Goal: Feedback & Contribution: Leave review/rating

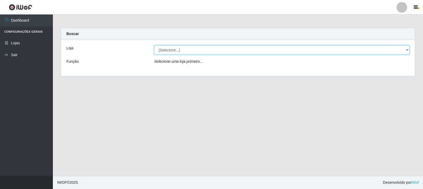
drag, startPoint x: 195, startPoint y: 50, endPoint x: 196, endPoint y: 54, distance: 4.1
click at [195, 50] on select "[Selecione...] Rede Compras Supermercados - LOJA 3" at bounding box center [281, 49] width 255 height 9
select select "162"
click at [154, 45] on select "[Selecione...] Rede Compras Supermercados - LOJA 3" at bounding box center [281, 49] width 255 height 9
click at [196, 47] on select "[Selecione...] Rede Compras Supermercados - LOJA 3" at bounding box center [281, 49] width 255 height 9
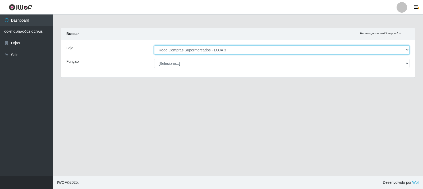
click at [154, 45] on select "[Selecione...] Rede Compras Supermercados - LOJA 3" at bounding box center [281, 49] width 255 height 9
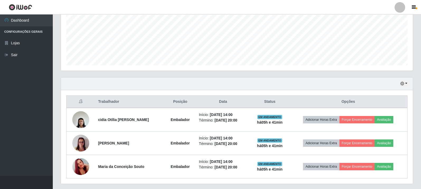
scroll to position [138, 0]
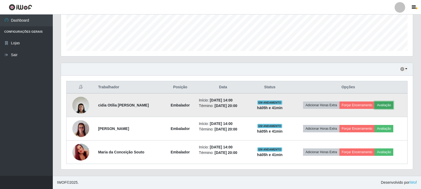
click at [389, 107] on button "Avaliação" at bounding box center [384, 105] width 19 height 7
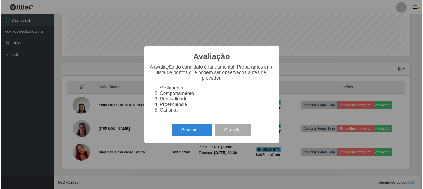
scroll to position [110, 350]
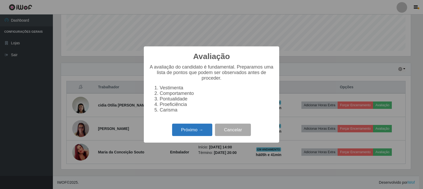
click at [194, 132] on button "Próximo →" at bounding box center [192, 130] width 40 height 12
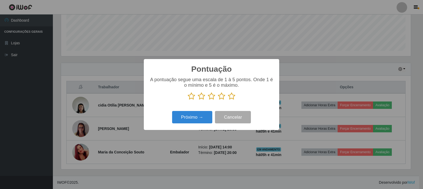
scroll to position [264114, 263875]
click at [238, 98] on p at bounding box center [211, 96] width 125 height 8
click at [234, 97] on icon at bounding box center [231, 96] width 7 height 8
click at [228, 100] on input "radio" at bounding box center [228, 100] width 0 height 0
click at [194, 117] on button "Próximo →" at bounding box center [192, 117] width 40 height 12
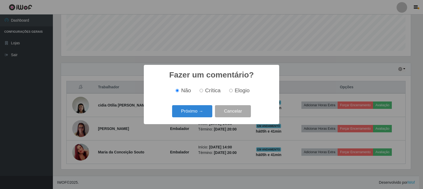
click at [230, 90] on input "Elogio" at bounding box center [230, 90] width 3 height 3
radio input "true"
click at [187, 108] on button "Próximo →" at bounding box center [192, 111] width 40 height 12
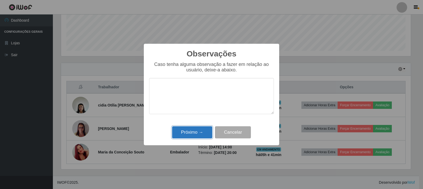
click at [200, 137] on button "Próximo →" at bounding box center [192, 133] width 40 height 12
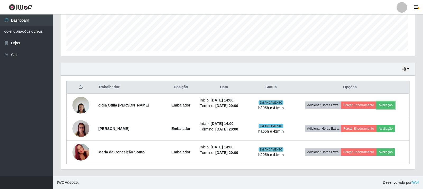
scroll to position [110, 352]
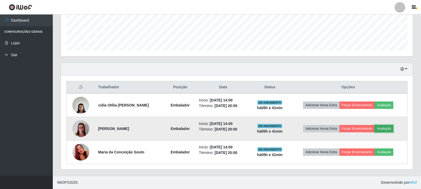
click at [384, 128] on button "Avaliação" at bounding box center [384, 128] width 19 height 7
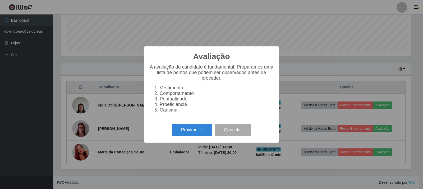
scroll to position [110, 350]
click at [188, 129] on button "Próximo →" at bounding box center [192, 130] width 40 height 12
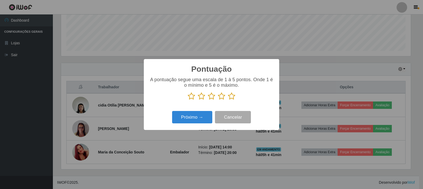
click at [233, 97] on icon at bounding box center [231, 96] width 7 height 8
click at [228, 100] on input "radio" at bounding box center [228, 100] width 0 height 0
click at [193, 119] on button "Próximo →" at bounding box center [192, 117] width 40 height 12
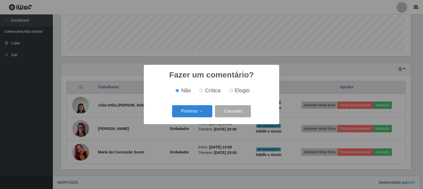
click at [239, 93] on span "Elogio" at bounding box center [242, 91] width 15 height 6
click at [233, 92] on input "Elogio" at bounding box center [230, 90] width 3 height 3
radio input "true"
click at [203, 110] on button "Próximo →" at bounding box center [192, 111] width 40 height 12
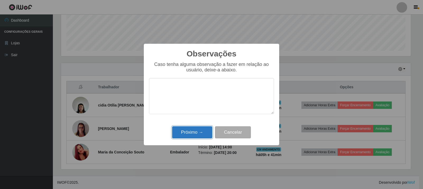
click at [185, 136] on button "Próximo →" at bounding box center [192, 133] width 40 height 12
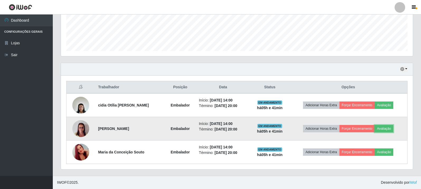
scroll to position [110, 352]
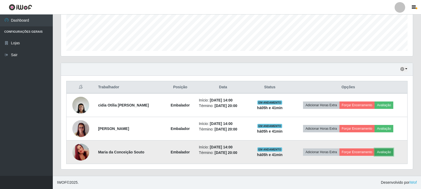
click at [389, 154] on button "Avaliação" at bounding box center [384, 152] width 19 height 7
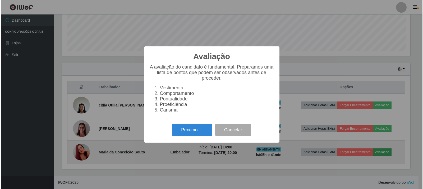
scroll to position [110, 350]
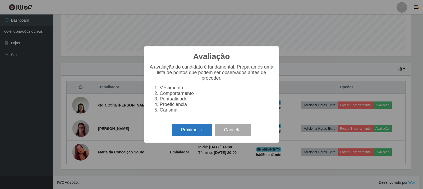
click at [180, 131] on button "Próximo →" at bounding box center [192, 130] width 40 height 12
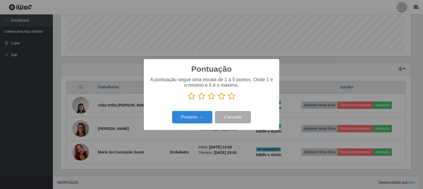
click at [230, 97] on icon at bounding box center [231, 96] width 7 height 8
click at [228, 100] on input "radio" at bounding box center [228, 100] width 0 height 0
click at [206, 113] on button "Próximo →" at bounding box center [192, 117] width 40 height 12
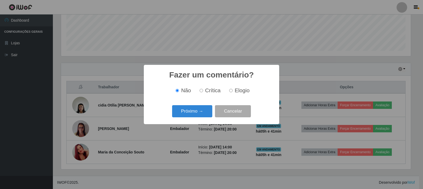
click at [232, 92] on input "Elogio" at bounding box center [230, 90] width 3 height 3
radio input "true"
click at [194, 113] on button "Próximo →" at bounding box center [192, 111] width 40 height 12
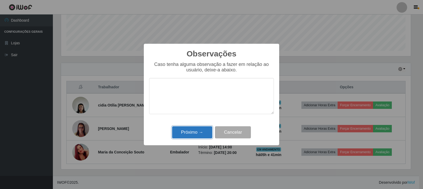
click at [198, 132] on button "Próximo →" at bounding box center [192, 133] width 40 height 12
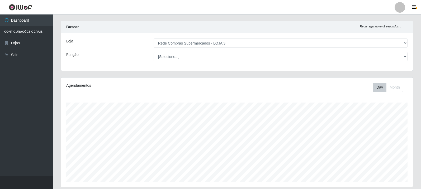
scroll to position [0, 0]
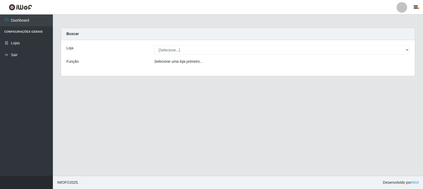
click at [367, 91] on main "Carregando... Buscar Loja [Selecione...] Rede Compras Supermercados - LOJA 3 Fu…" at bounding box center [238, 96] width 370 height 162
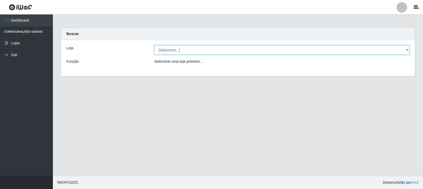
click at [395, 48] on select "[Selecione...] Rede Compras Supermercados - LOJA 3" at bounding box center [281, 49] width 255 height 9
select select "162"
click at [154, 45] on select "[Selecione...] Rede Compras Supermercados - LOJA 3" at bounding box center [281, 49] width 255 height 9
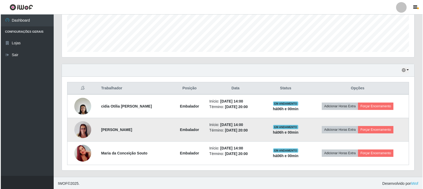
scroll to position [110, 352]
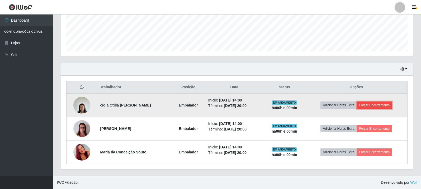
click at [370, 106] on button "Forçar Encerramento" at bounding box center [374, 105] width 35 height 7
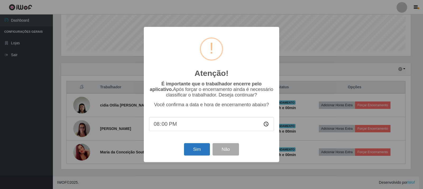
drag, startPoint x: 199, startPoint y: 158, endPoint x: 202, endPoint y: 157, distance: 3.0
click at [201, 157] on div "Sim Não" at bounding box center [211, 149] width 125 height 15
click at [203, 152] on button "Sim" at bounding box center [197, 149] width 26 height 12
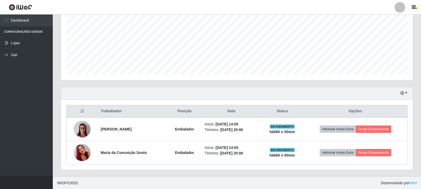
scroll to position [114, 0]
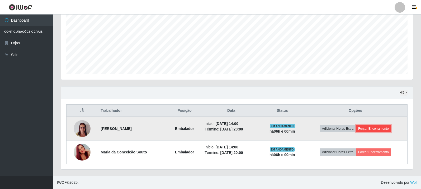
click at [375, 131] on button "Forçar Encerramento" at bounding box center [373, 128] width 35 height 7
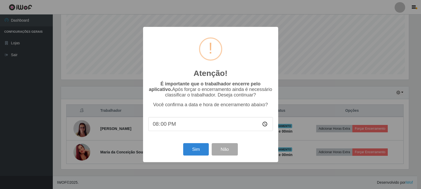
scroll to position [110, 350]
click at [207, 148] on button "Sim" at bounding box center [197, 149] width 26 height 12
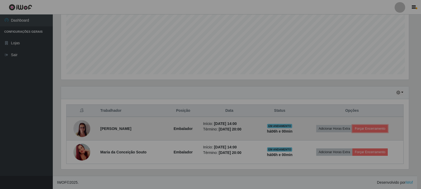
scroll to position [110, 352]
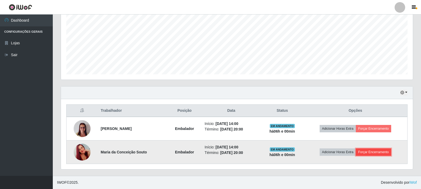
click at [378, 152] on button "Forçar Encerramento" at bounding box center [373, 152] width 35 height 7
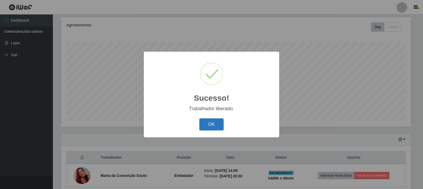
click at [208, 123] on button "OK" at bounding box center [211, 125] width 25 height 12
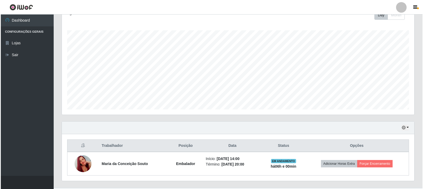
scroll to position [91, 0]
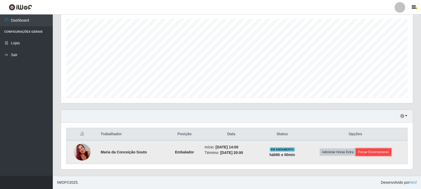
click at [375, 152] on button "Forçar Encerramento" at bounding box center [373, 152] width 35 height 7
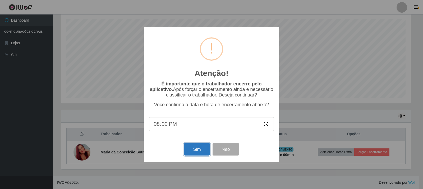
click at [192, 153] on button "Sim" at bounding box center [197, 149] width 26 height 12
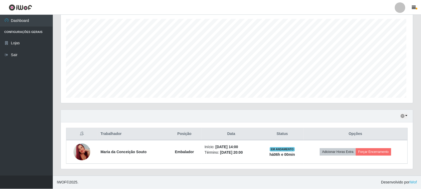
scroll to position [0, 0]
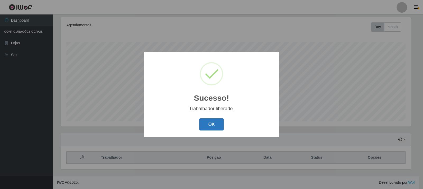
click at [209, 127] on button "OK" at bounding box center [211, 125] width 25 height 12
